Goal: Information Seeking & Learning: Learn about a topic

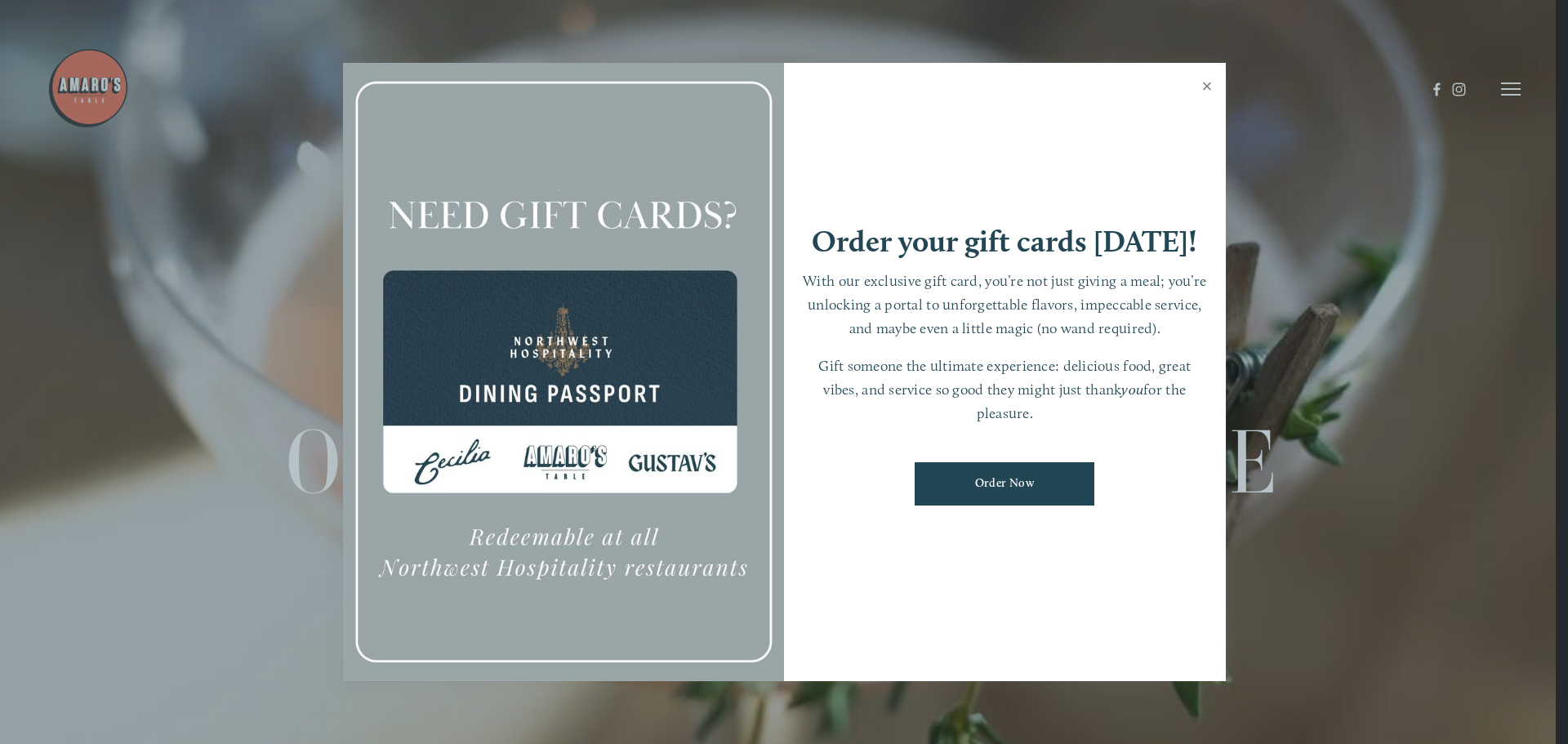
click at [1206, 77] on link "Close" at bounding box center [1207, 88] width 32 height 45
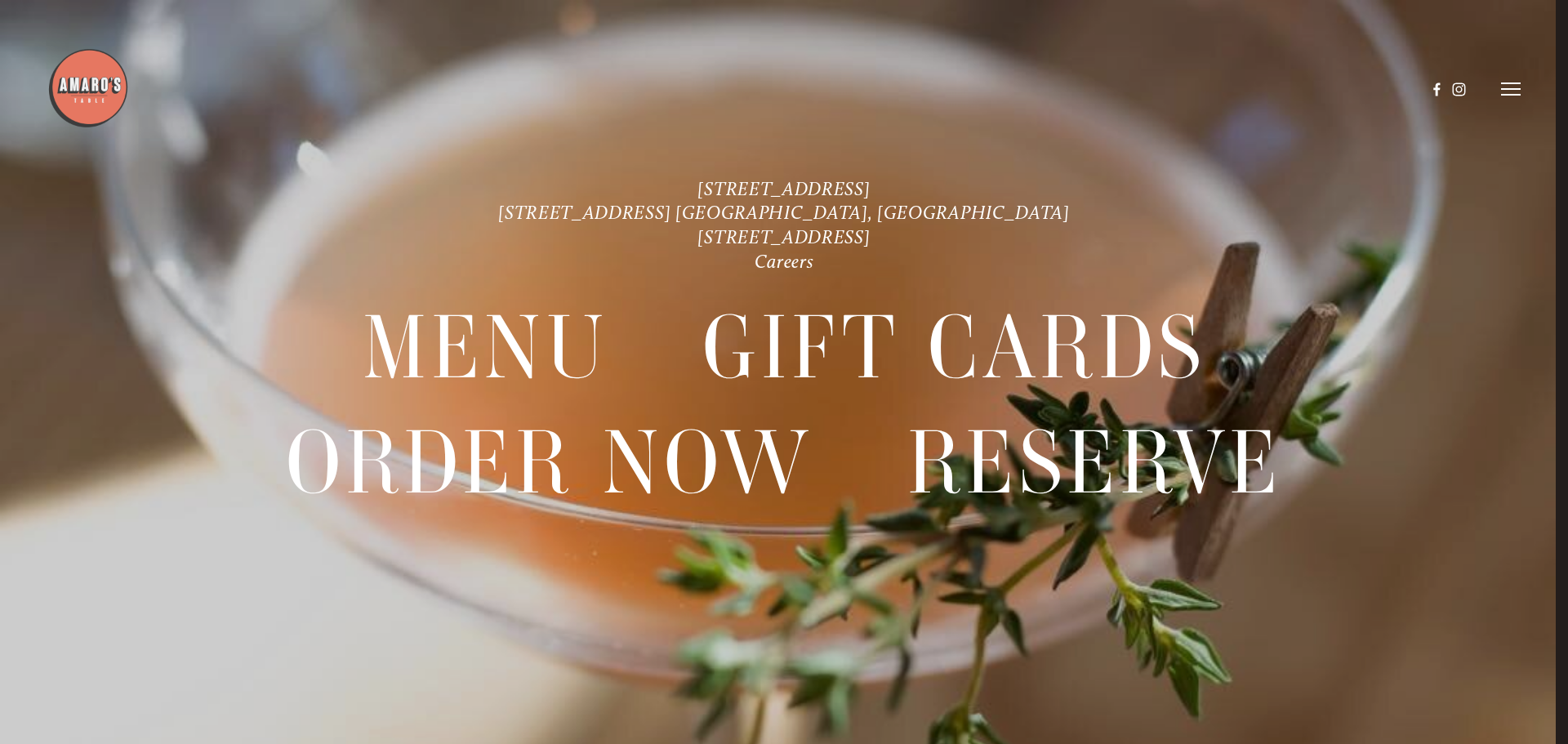
click at [1502, 93] on icon at bounding box center [1511, 88] width 19 height 14
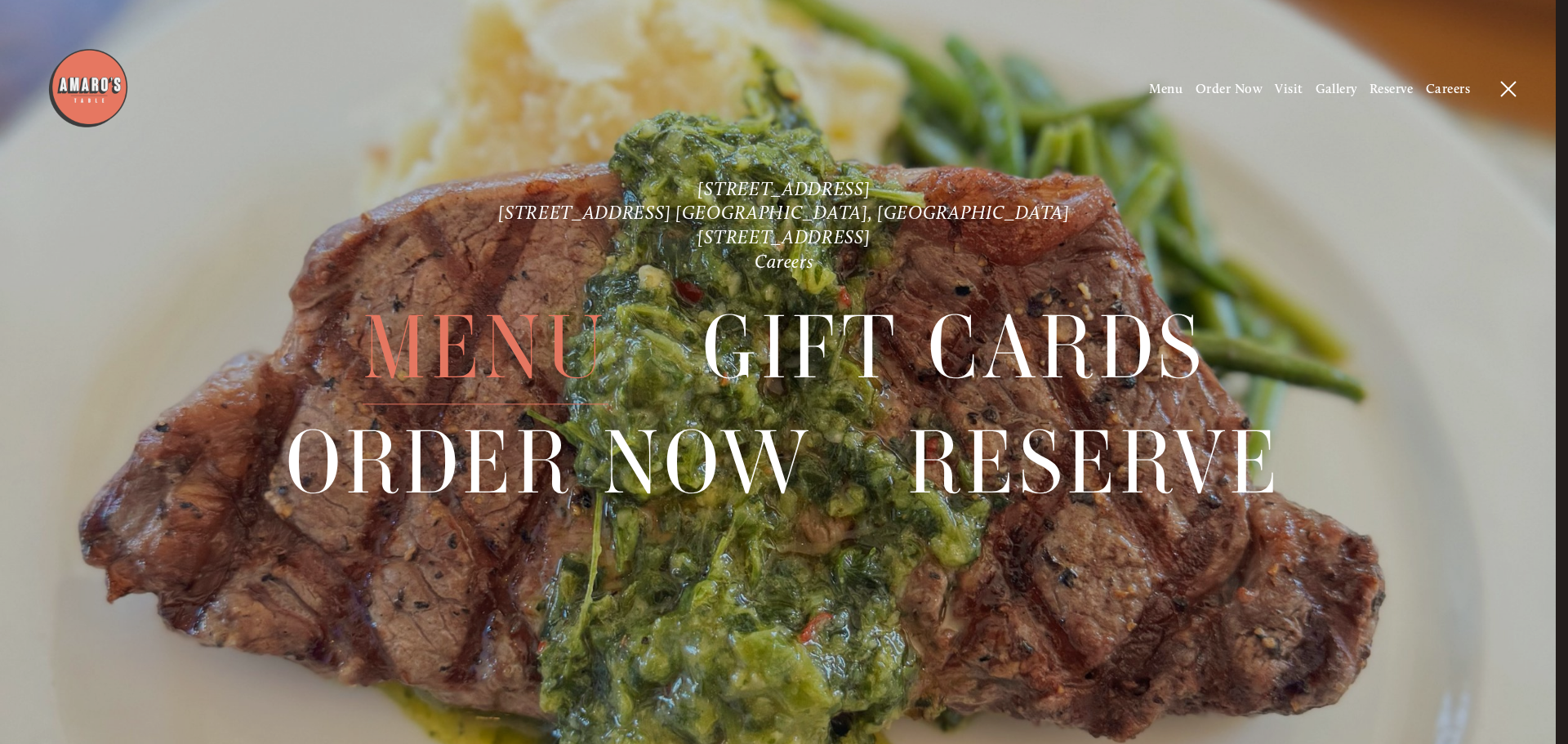
click at [480, 363] on span "Menu" at bounding box center [485, 348] width 246 height 113
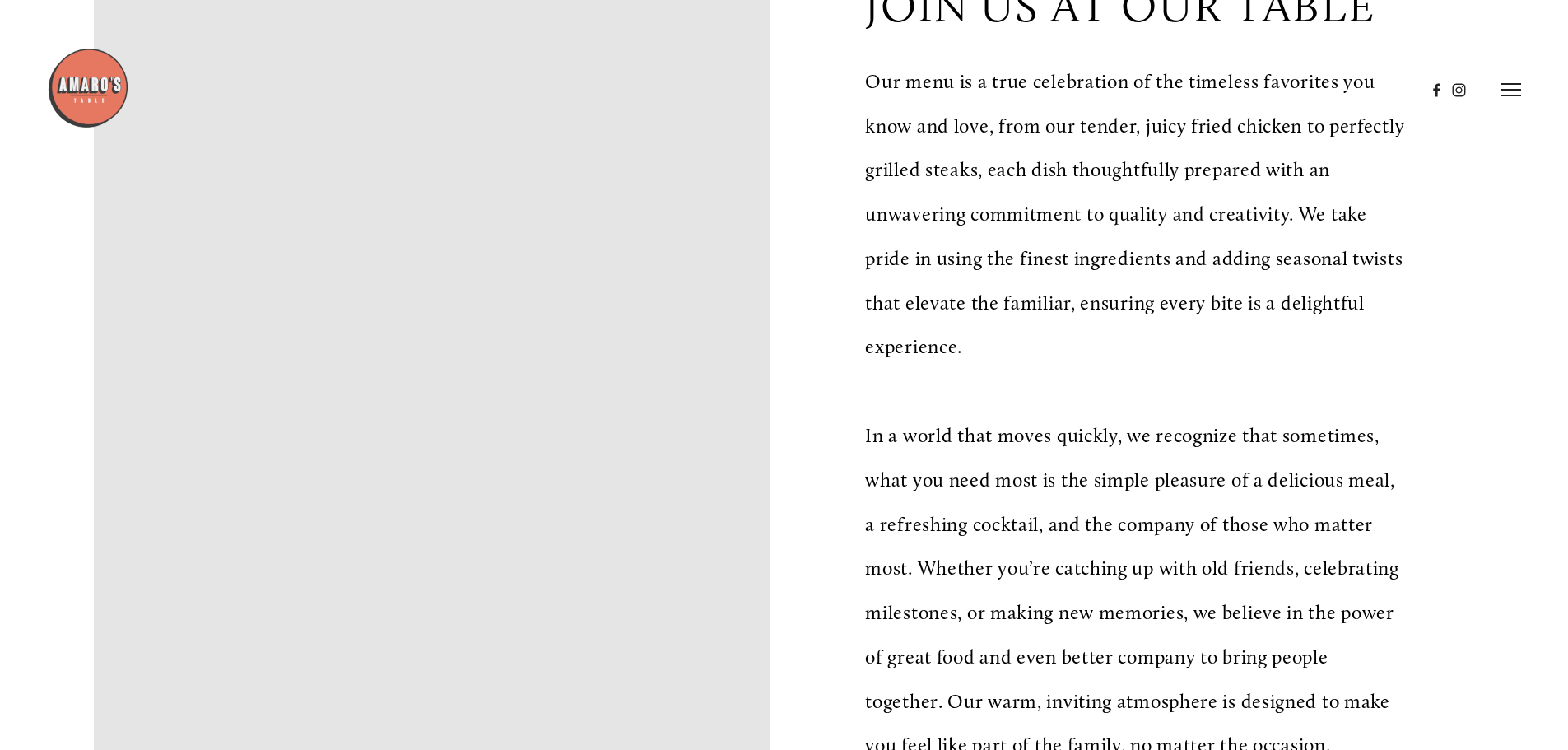
scroll to position [164, 0]
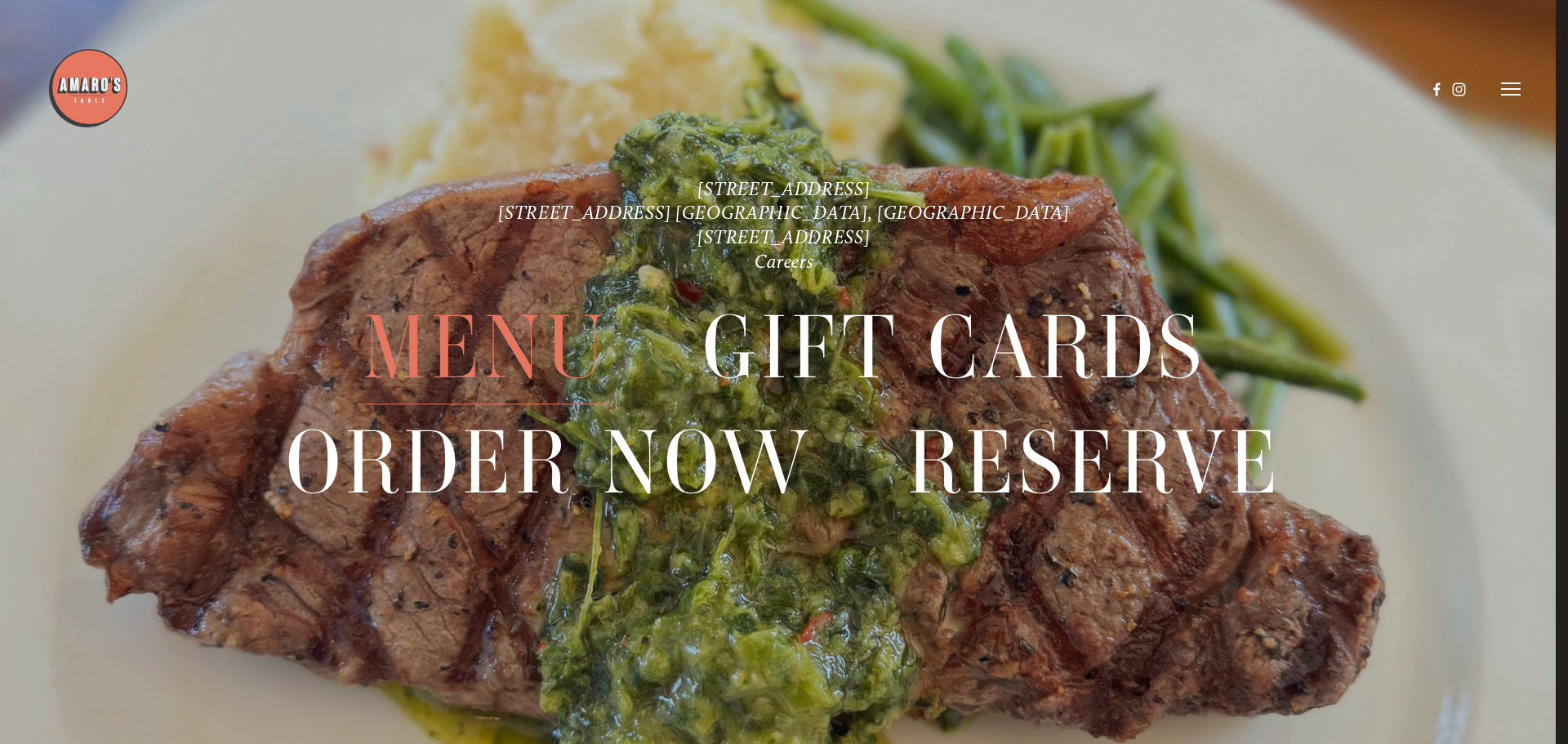
click at [478, 346] on span "Menu" at bounding box center [485, 348] width 246 height 113
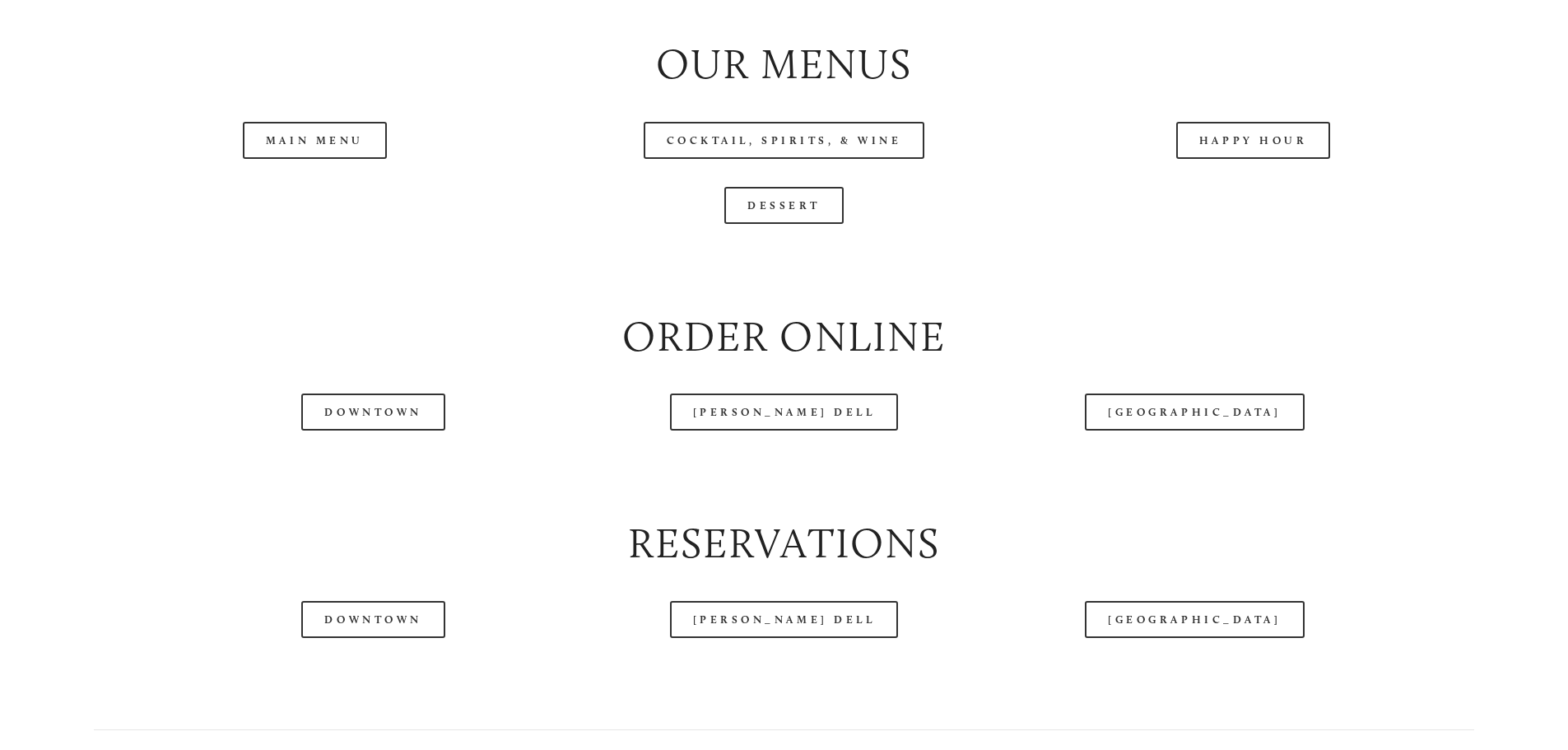
scroll to position [1975, 0]
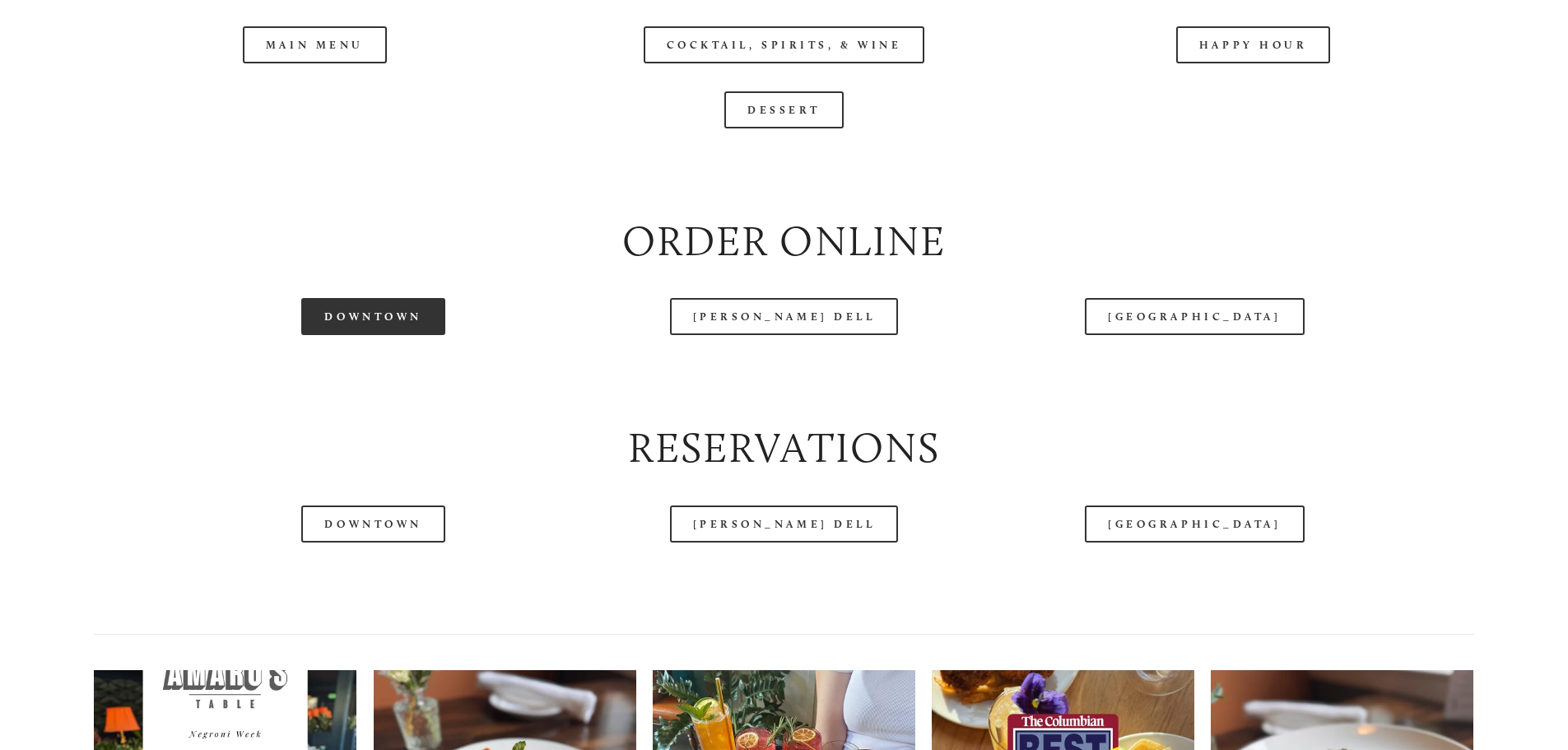
click at [392, 335] on link "Downtown" at bounding box center [373, 317] width 143 height 37
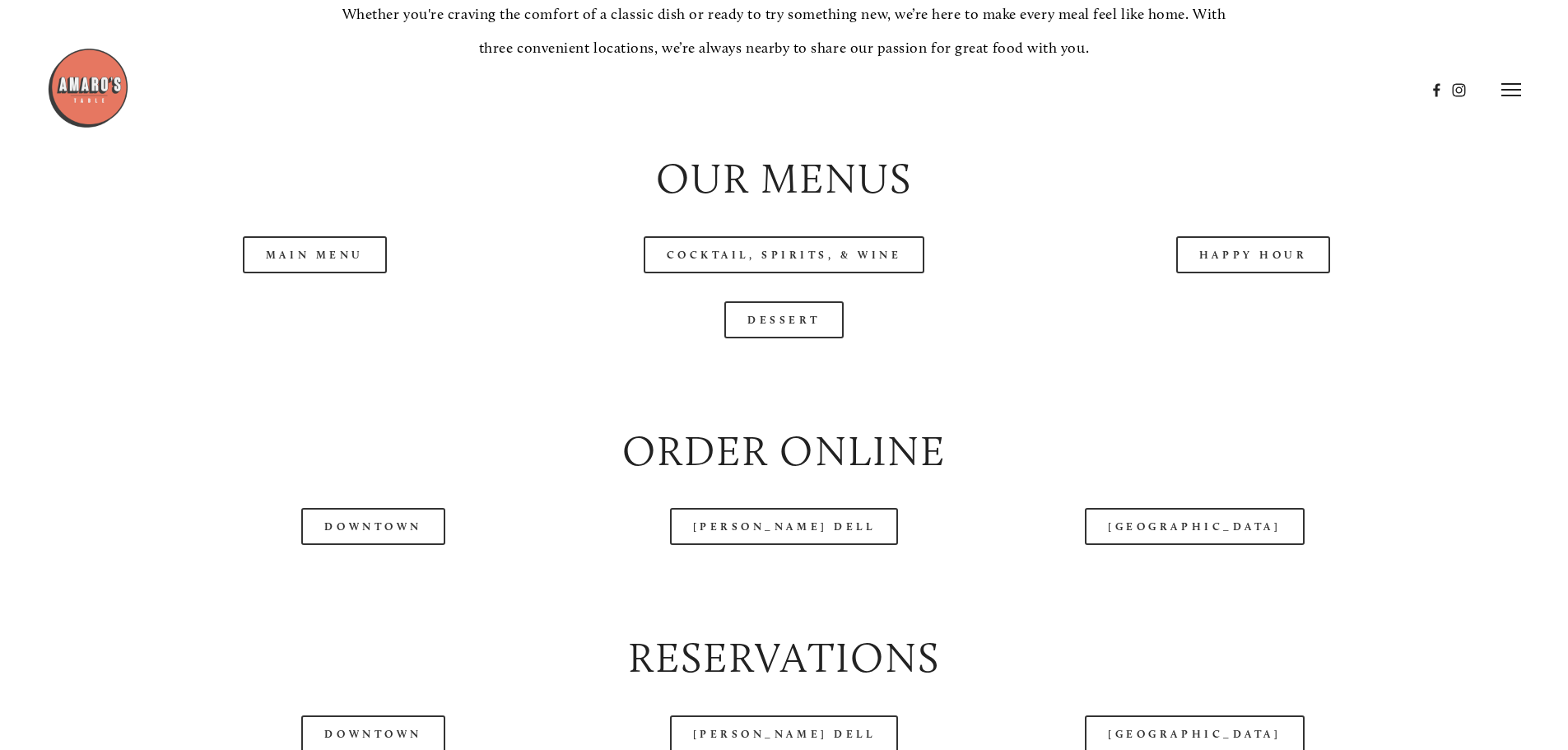
scroll to position [1729, 0]
